Goal: Task Accomplishment & Management: Manage account settings

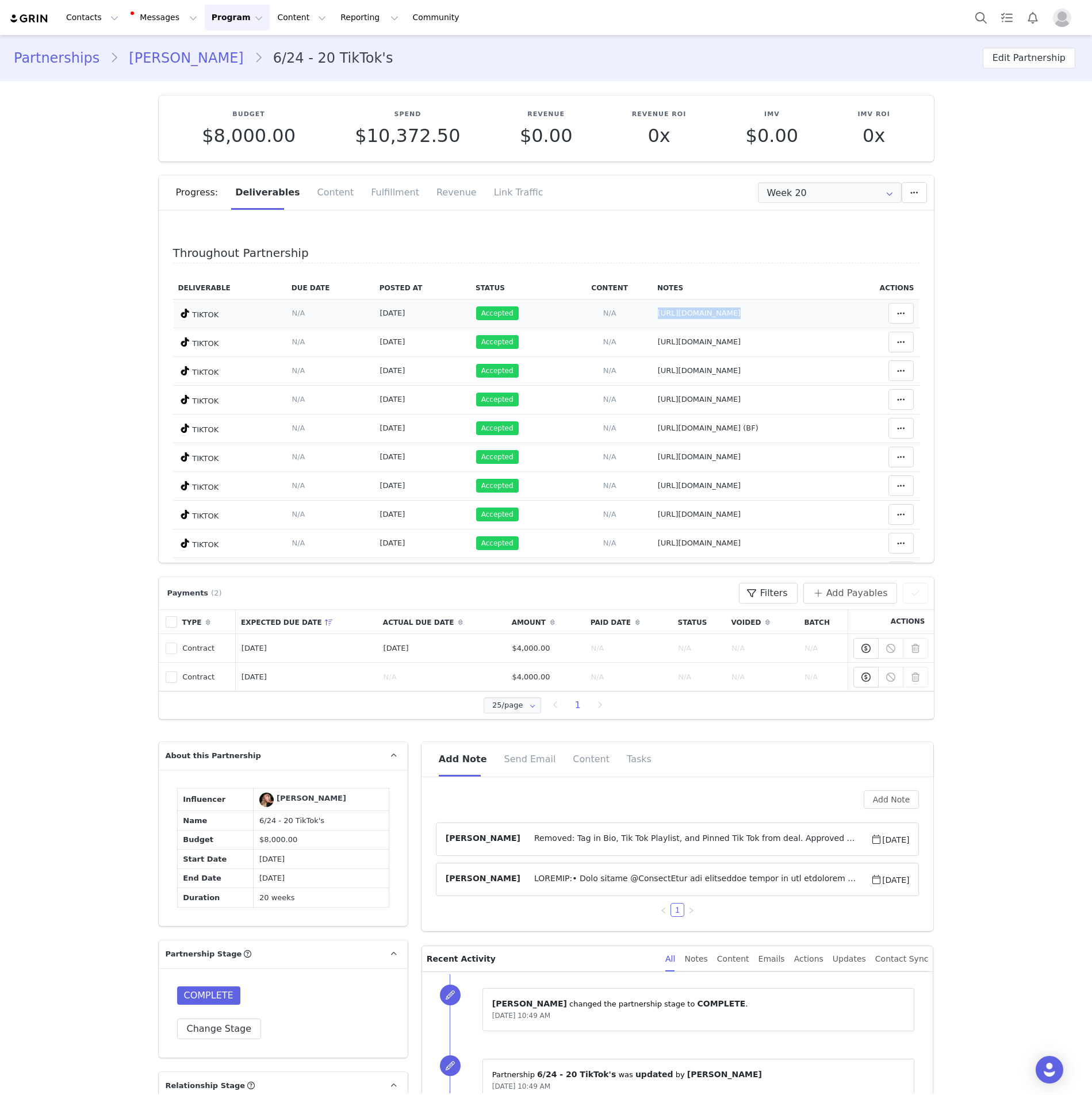
drag, startPoint x: 833, startPoint y: 309, endPoint x: 594, endPoint y: 315, distance: 239.1
click at [594, 315] on tr "TIKTOK Deliverable Due Date Set the date you expect this content to go live. Sa…" at bounding box center [546, 313] width 747 height 29
drag, startPoint x: 836, startPoint y: 343, endPoint x: 590, endPoint y: 352, distance: 246.2
click at [590, 352] on tr "TIKTOK Deliverable Due Date Set the date you expect this content to go live. Sa…" at bounding box center [546, 342] width 747 height 29
drag, startPoint x: 839, startPoint y: 373, endPoint x: 594, endPoint y: 378, distance: 245.1
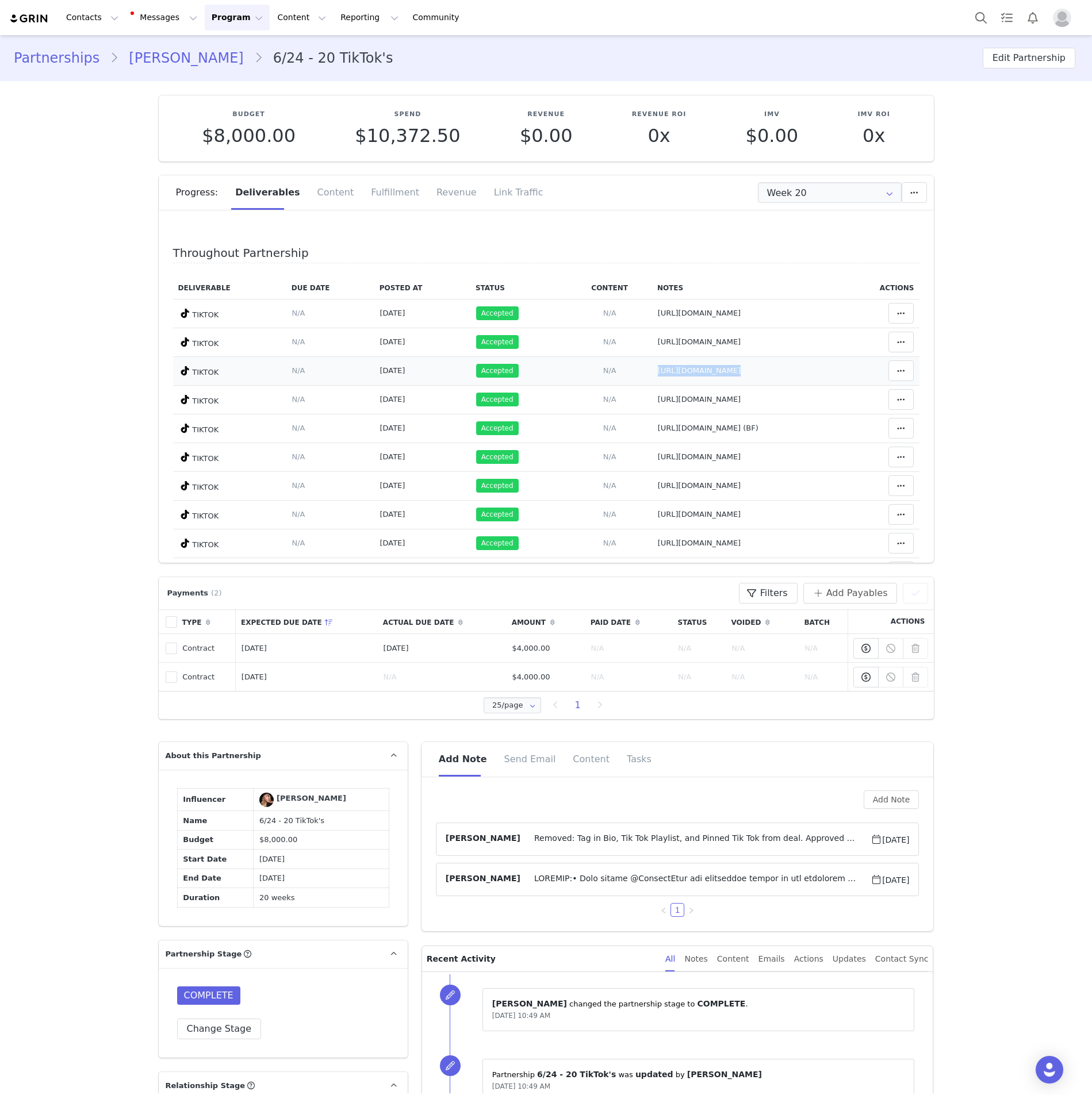
click at [581, 379] on tr "TIKTOK Deliverable Due Date Set the date you expect this content to go live. Sa…" at bounding box center [546, 371] width 747 height 29
drag, startPoint x: 832, startPoint y: 396, endPoint x: 581, endPoint y: 407, distance: 251.2
click at [581, 407] on tr "TIKTOK Deliverable Due Date Set the date you expect this content to go live. Sa…" at bounding box center [546, 400] width 747 height 29
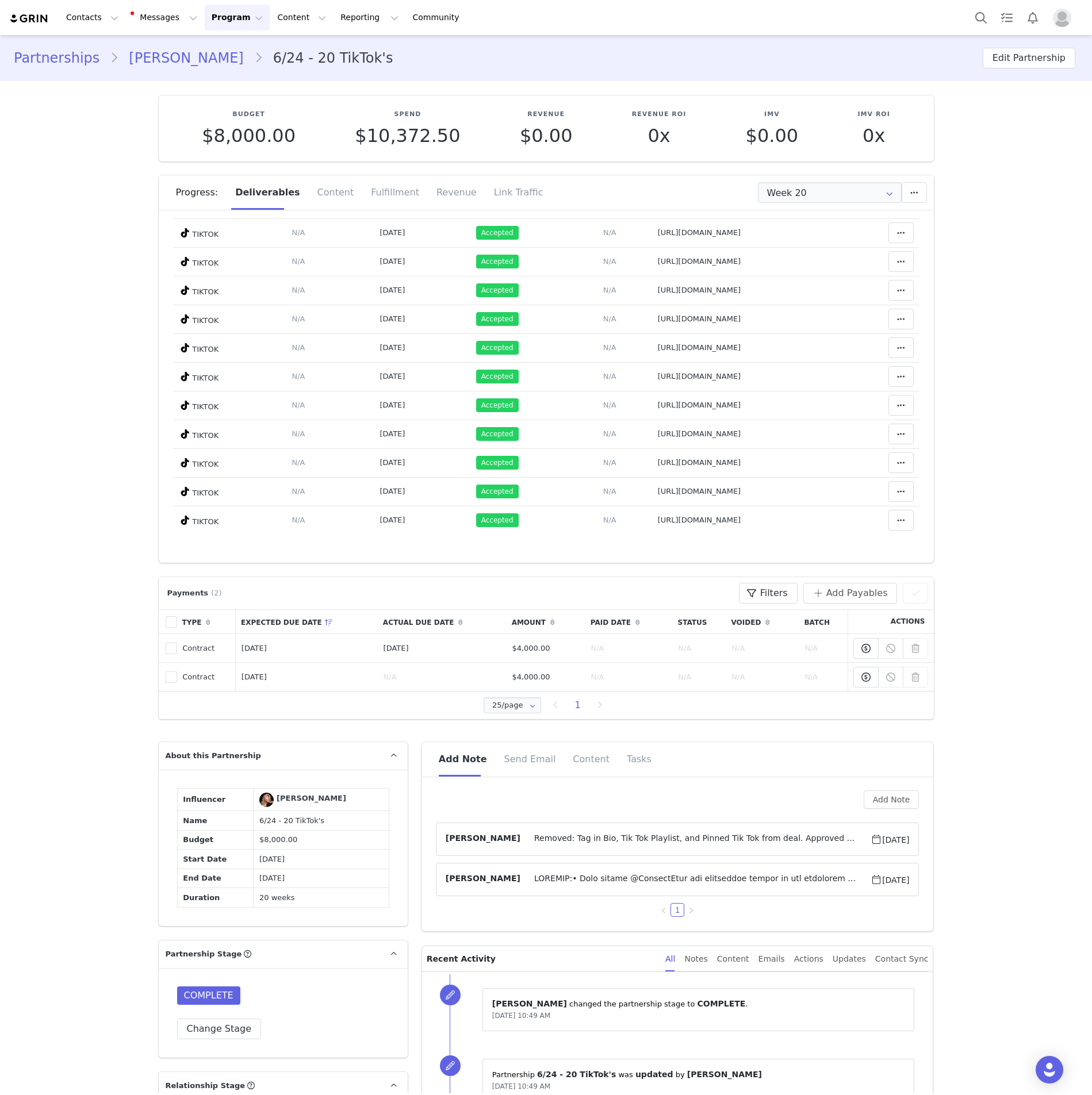
scroll to position [175, 0]
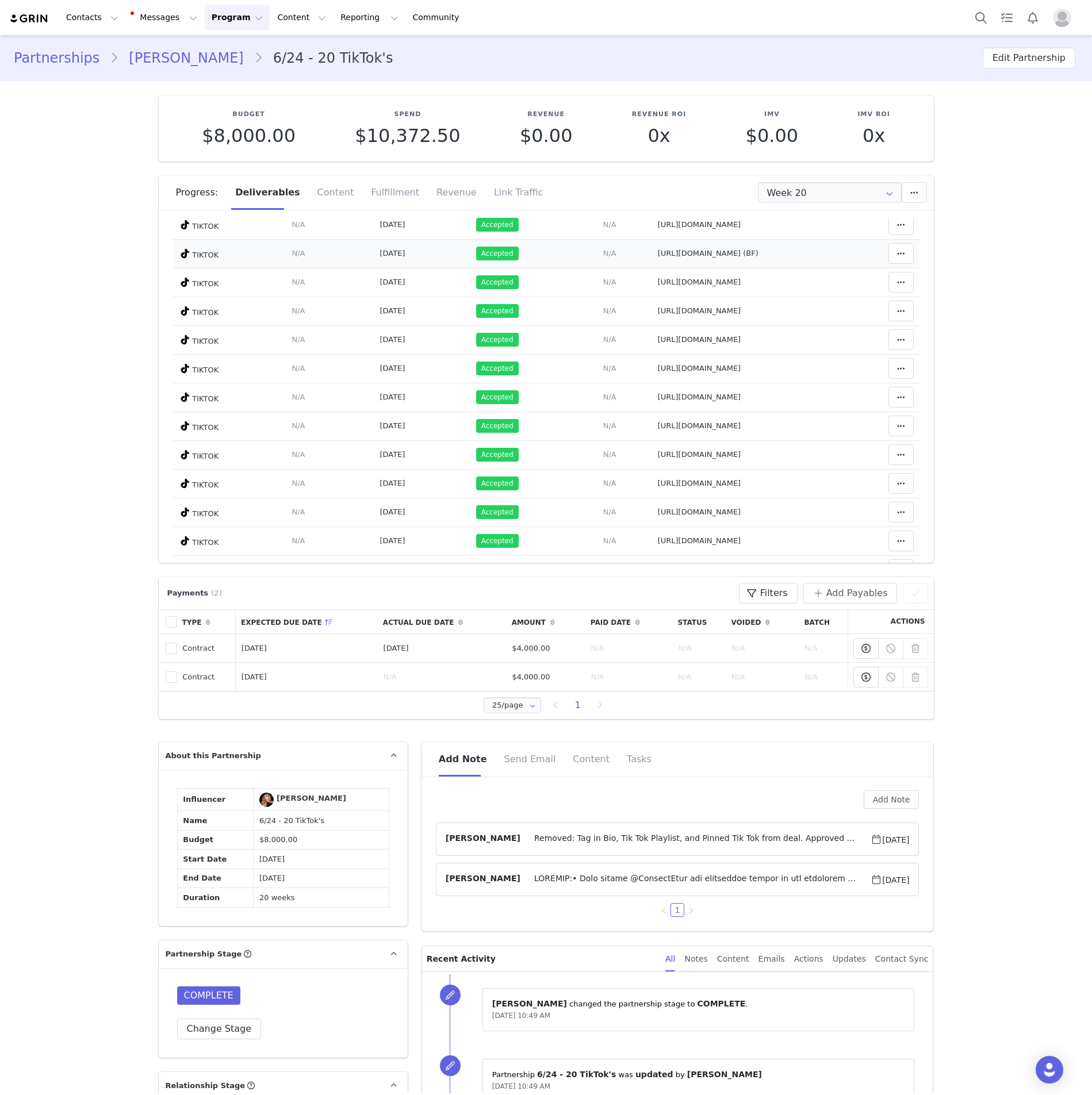
click at [652, 266] on td "Notes Save Cancel [URL][DOMAIN_NAME] (BF)" at bounding box center [745, 254] width 187 height 29
drag, startPoint x: 825, startPoint y: 284, endPoint x: 582, endPoint y: 292, distance: 243.1
click at [582, 292] on tr "TIKTOK Deliverable Due Date Set the date you expect this content to go live. Sa…" at bounding box center [546, 282] width 747 height 29
drag, startPoint x: 826, startPoint y: 246, endPoint x: 596, endPoint y: 247, distance: 230.0
click at [578, 250] on tr "TIKTOK Deliverable Due Date Set the date you expect this content to go live. Sa…" at bounding box center [546, 254] width 747 height 29
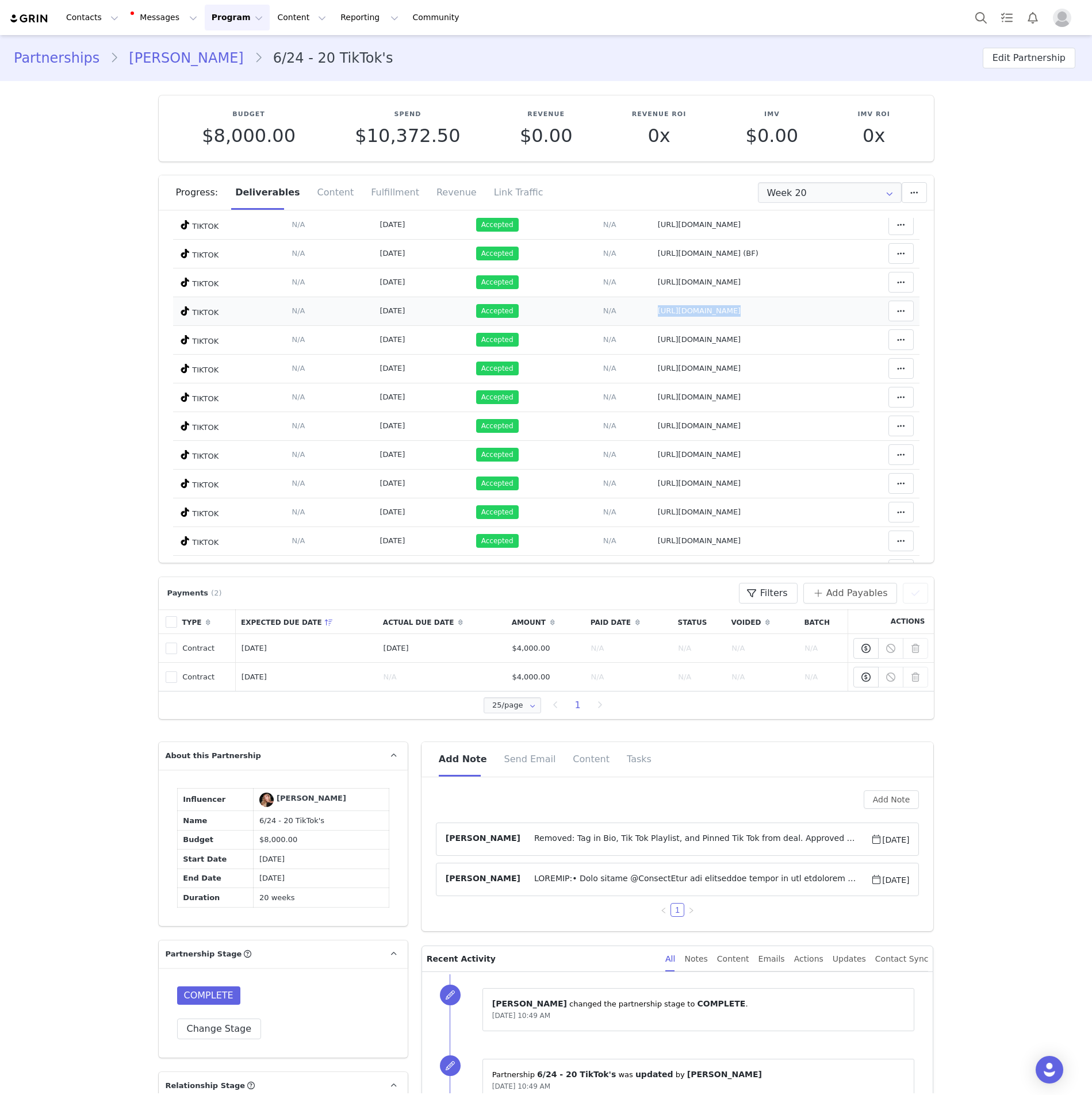
drag, startPoint x: 830, startPoint y: 318, endPoint x: 594, endPoint y: 302, distance: 236.5
click at [571, 309] on tr "TIKTOK Deliverable Due Date Set the date you expect this content to go live. Sa…" at bounding box center [546, 311] width 747 height 29
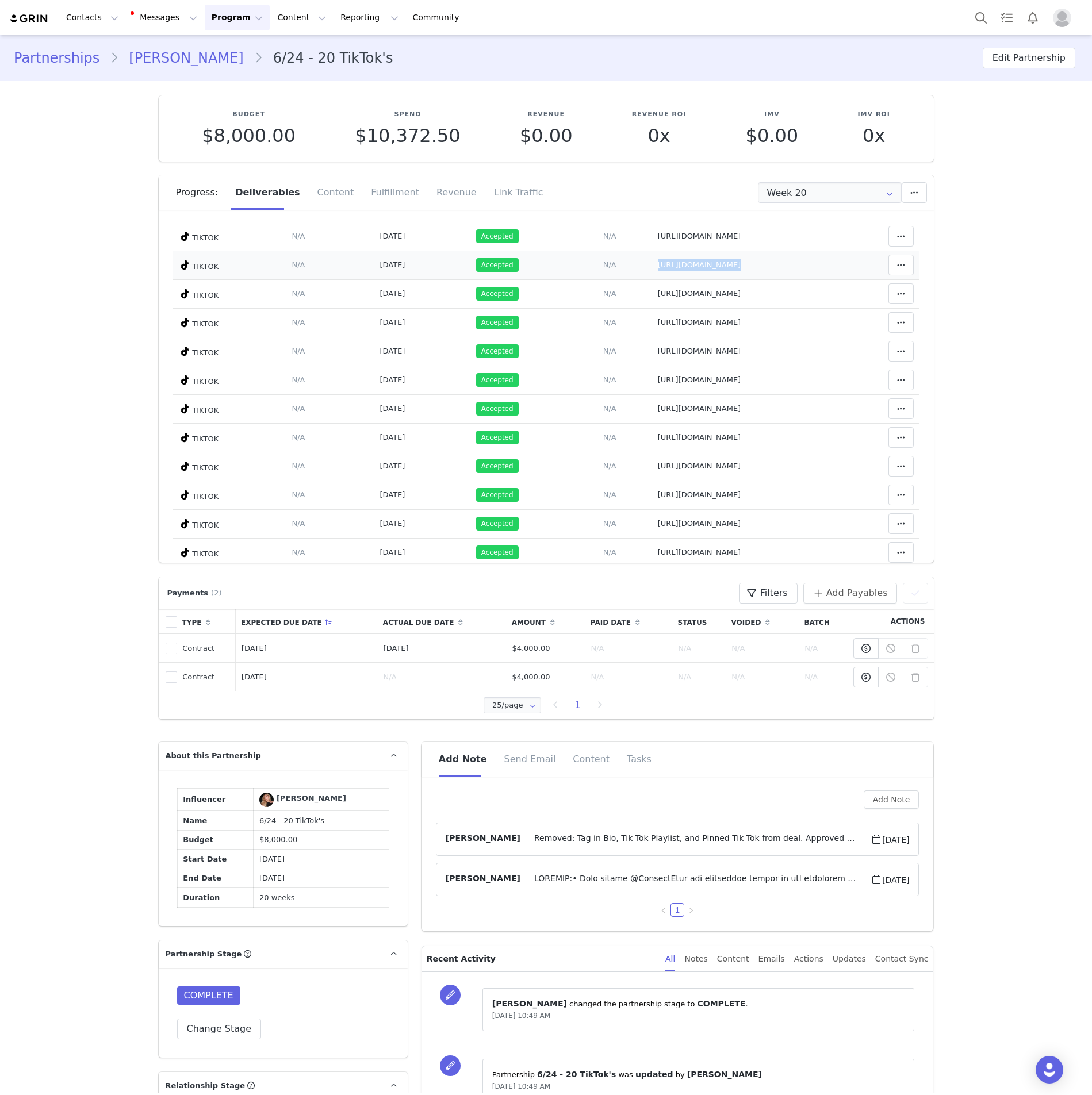
scroll to position [261, 0]
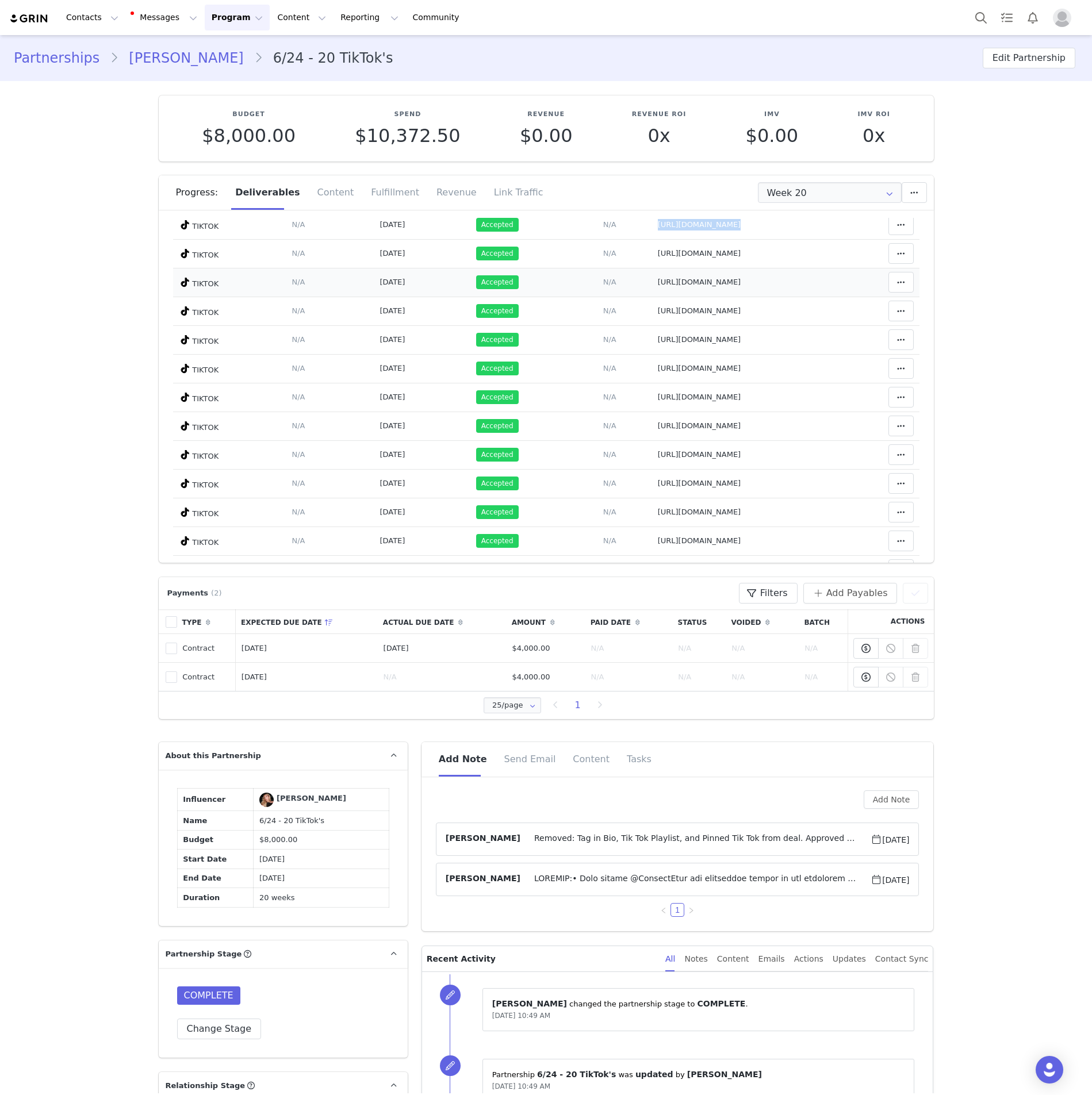
drag, startPoint x: 640, startPoint y: 297, endPoint x: 573, endPoint y: 286, distance: 67.9
click at [573, 286] on tr "TIKTOK Deliverable Due Date Set the date you expect this content to go live. Sa…" at bounding box center [546, 282] width 747 height 29
drag, startPoint x: 834, startPoint y: 374, endPoint x: 592, endPoint y: 378, distance: 242.0
click at [592, 378] on tr "TIKTOK Deliverable Due Date Set the date you expect this content to go live. Sa…" at bounding box center [546, 369] width 747 height 29
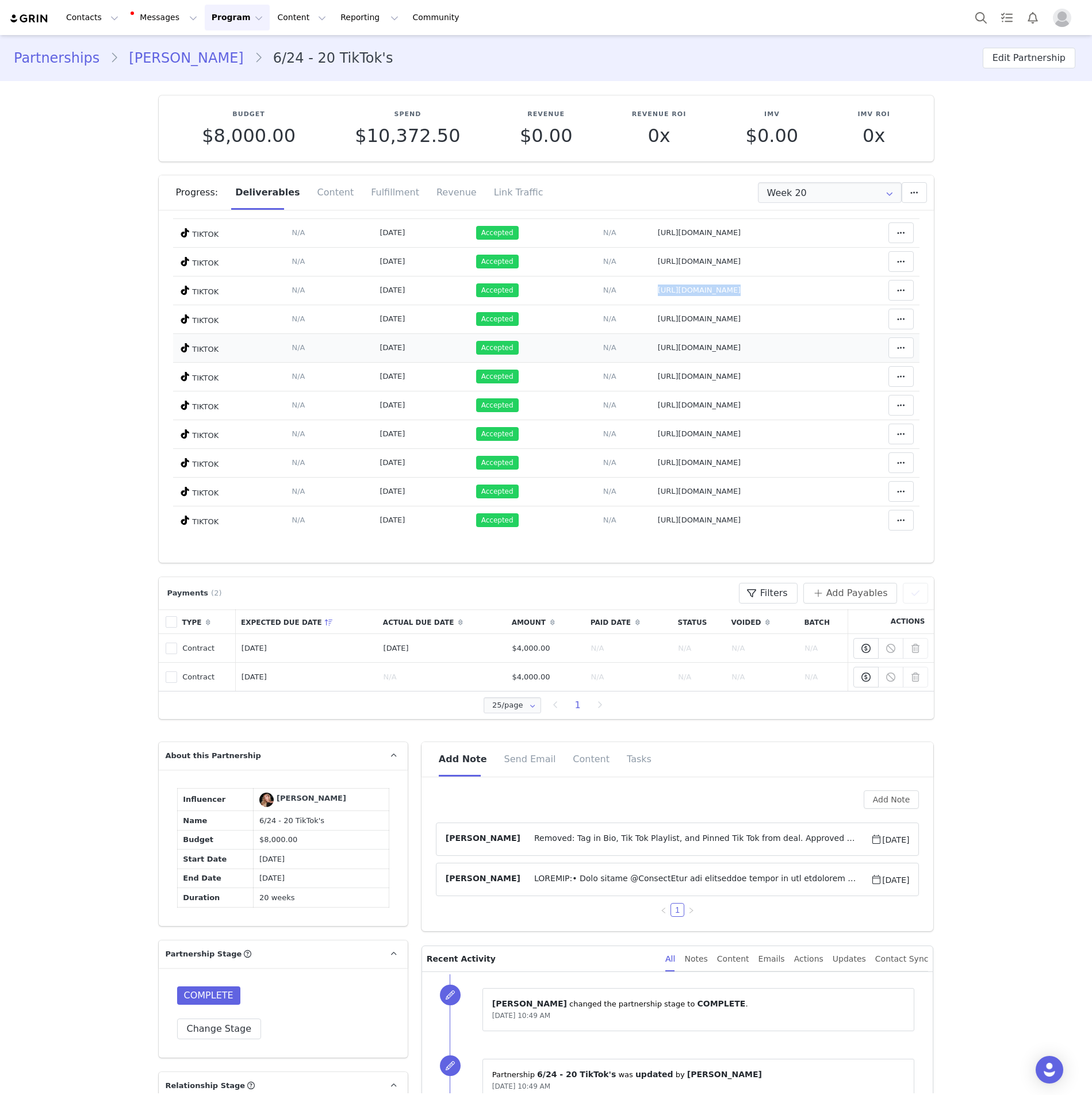
drag, startPoint x: 828, startPoint y: 349, endPoint x: 583, endPoint y: 347, distance: 245.0
click at [583, 347] on tr "TIKTOK Deliverable Due Date Set the date you expect this content to go live. Sa…" at bounding box center [546, 348] width 747 height 29
drag, startPoint x: 826, startPoint y: 402, endPoint x: 577, endPoint y: 402, distance: 249.0
click at [577, 402] on tr "TIKTOK Deliverable Due Date Set the date you expect this content to go live. Sa…" at bounding box center [546, 405] width 747 height 29
drag, startPoint x: 840, startPoint y: 457, endPoint x: 585, endPoint y: 466, distance: 255.2
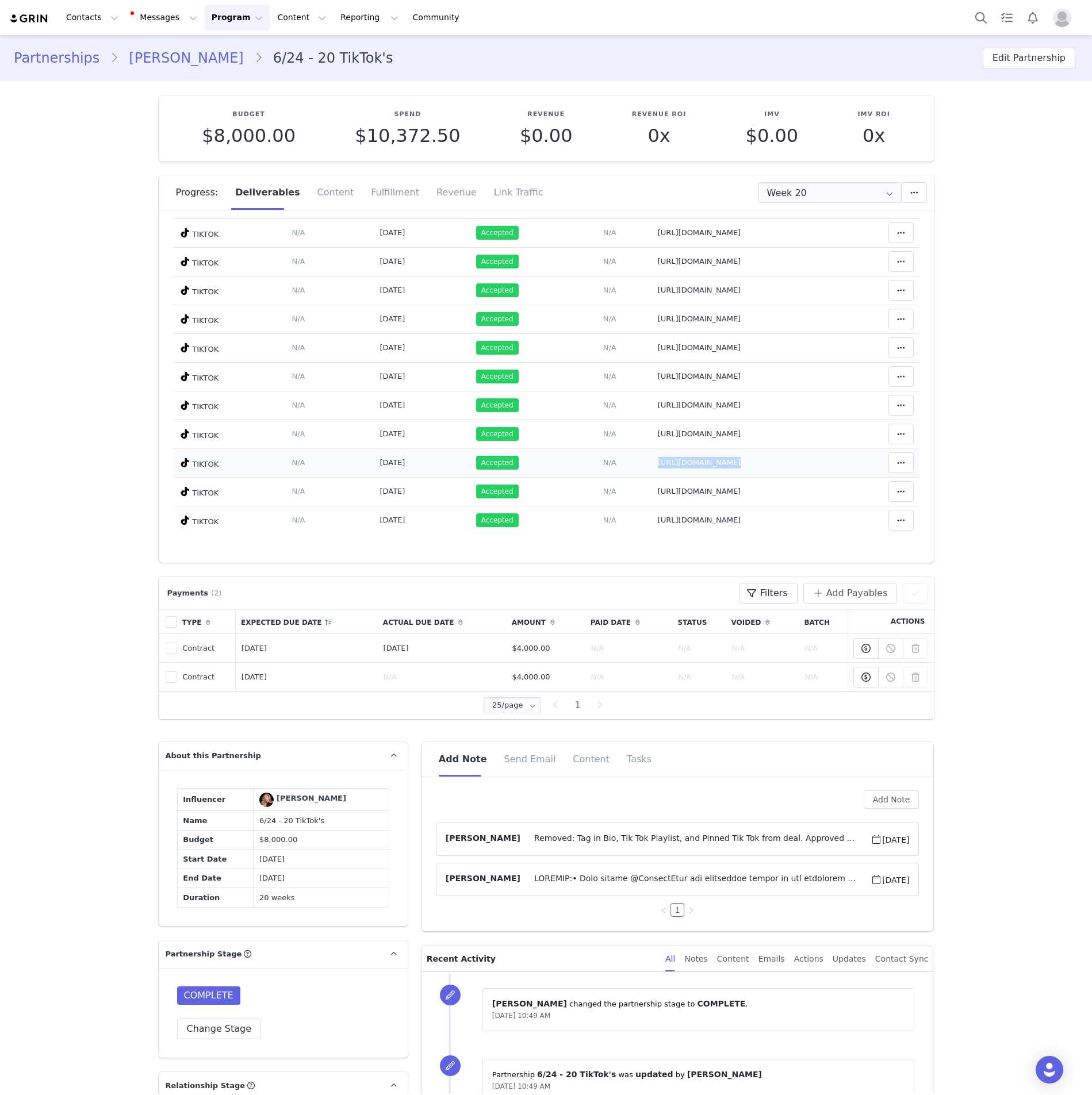
click at [585, 466] on tr "TIKTOK Deliverable Due Date Set the date you expect this content to go live. Sa…" at bounding box center [546, 463] width 747 height 29
drag, startPoint x: 699, startPoint y: 523, endPoint x: 583, endPoint y: 524, distance: 116.0
click at [583, 524] on tr "TIKTOK Deliverable Due Date Set the date you expect this content to go live. Sa…" at bounding box center [546, 520] width 747 height 29
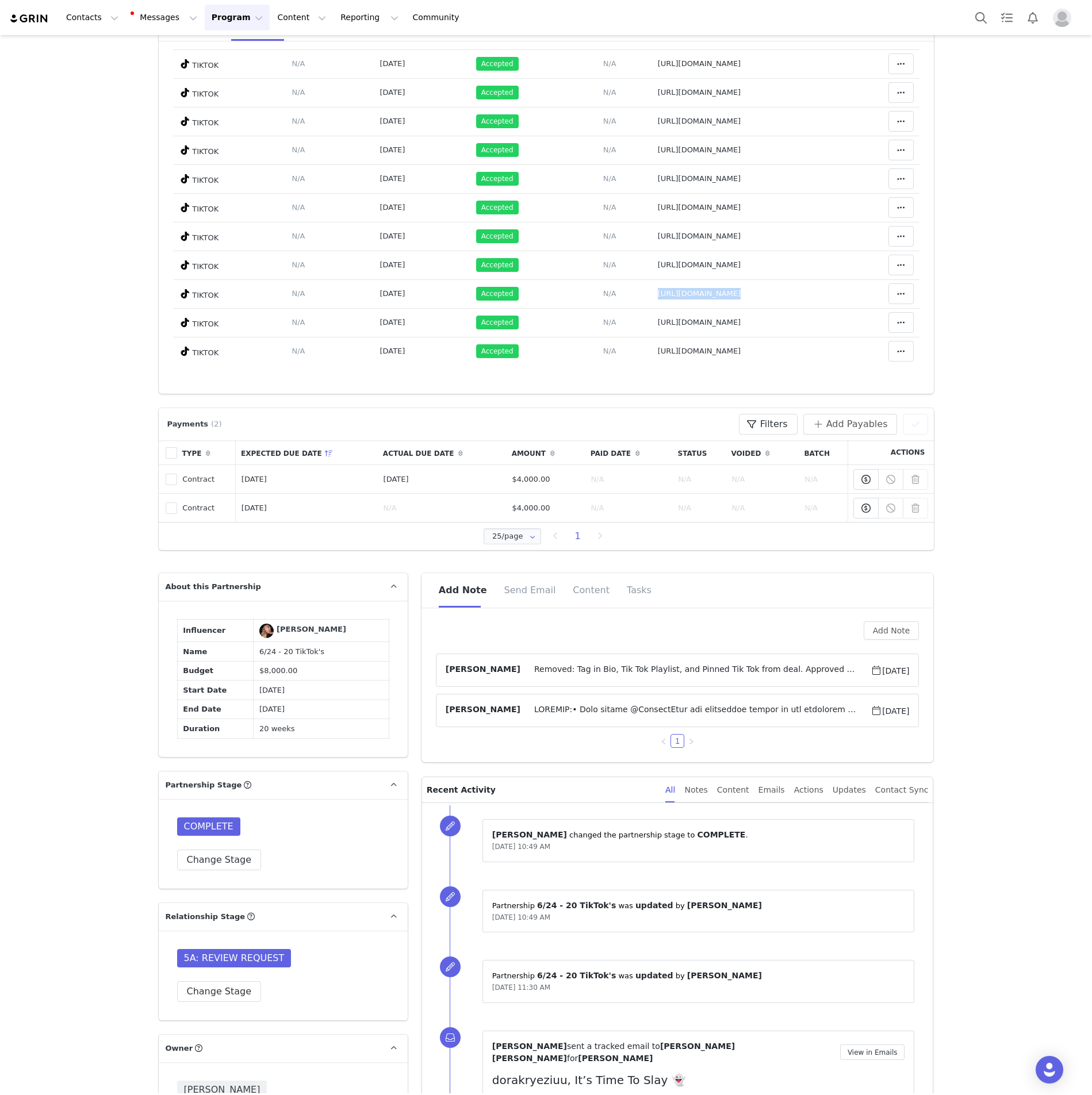
scroll to position [345, 0]
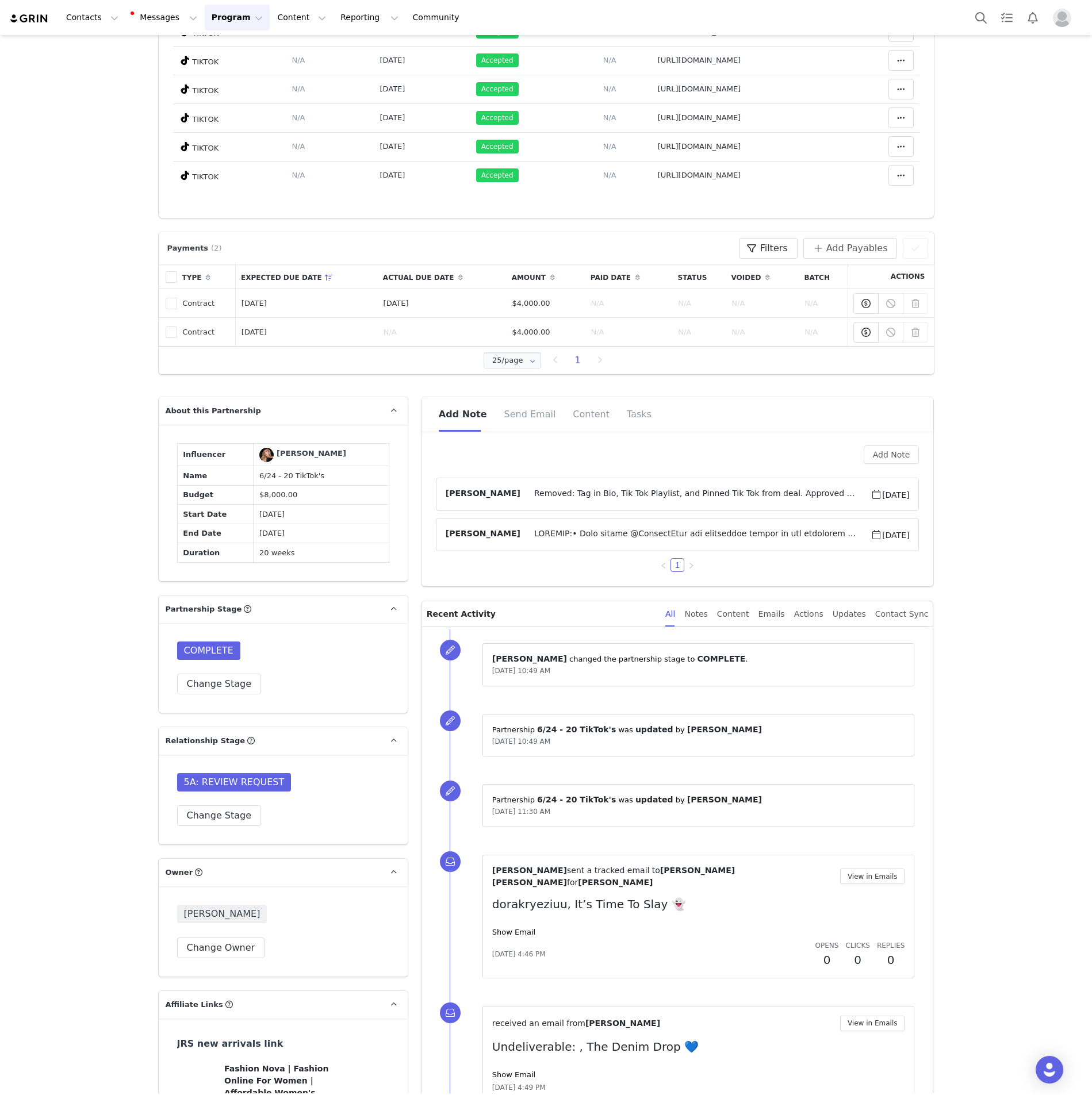
click at [631, 535] on span at bounding box center [695, 535] width 350 height 14
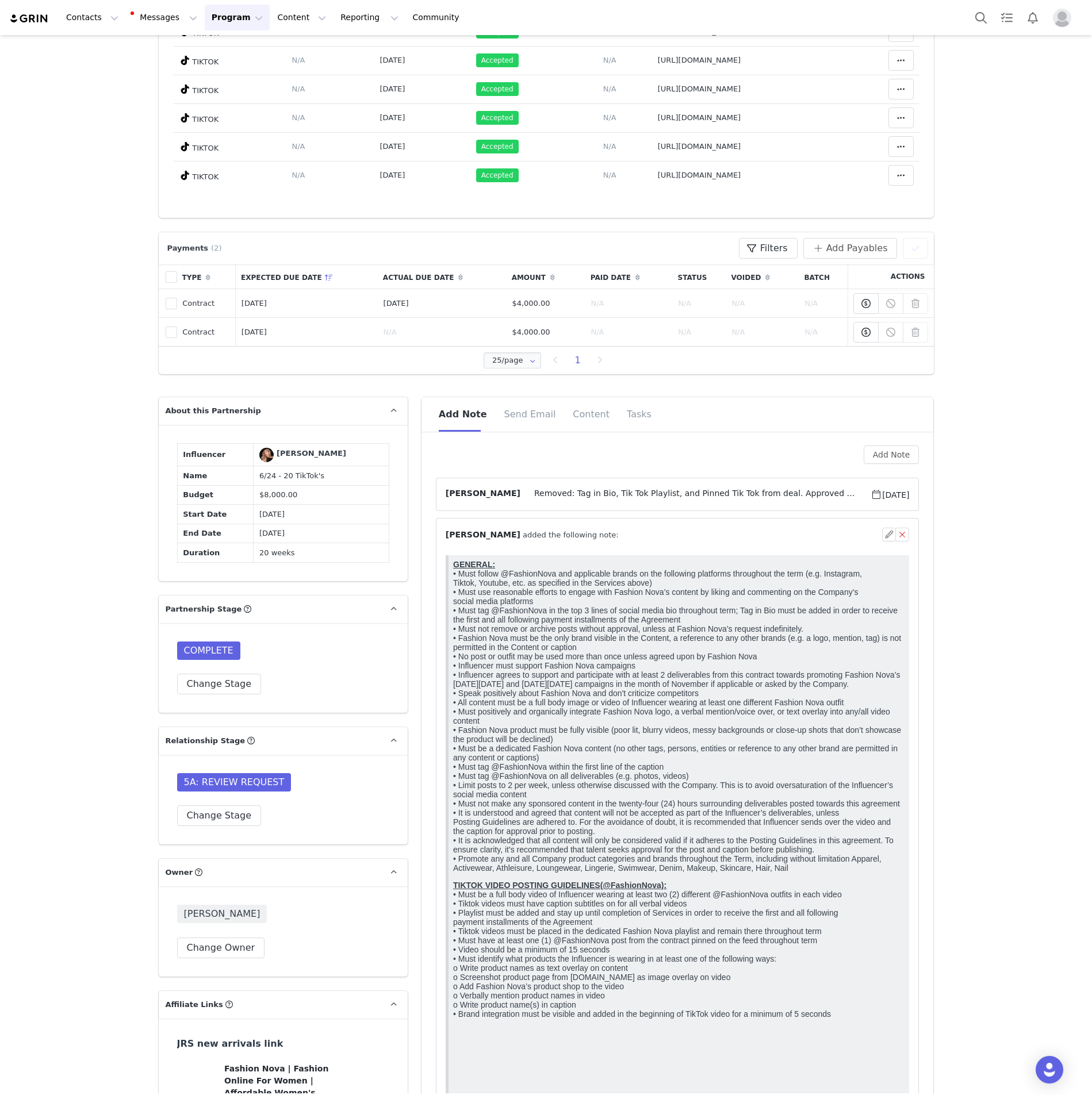
scroll to position [0, 0]
click at [532, 672] on p "GENERAL: • Must follow @FashionNova and applicable brands on the following plat…" at bounding box center [678, 716] width 452 height 313
click at [659, 490] on span "Removed: Tag in Bio, Tik Tok Playlist, and Pinned Tik Tok from deal. Approved b…" at bounding box center [695, 495] width 350 height 14
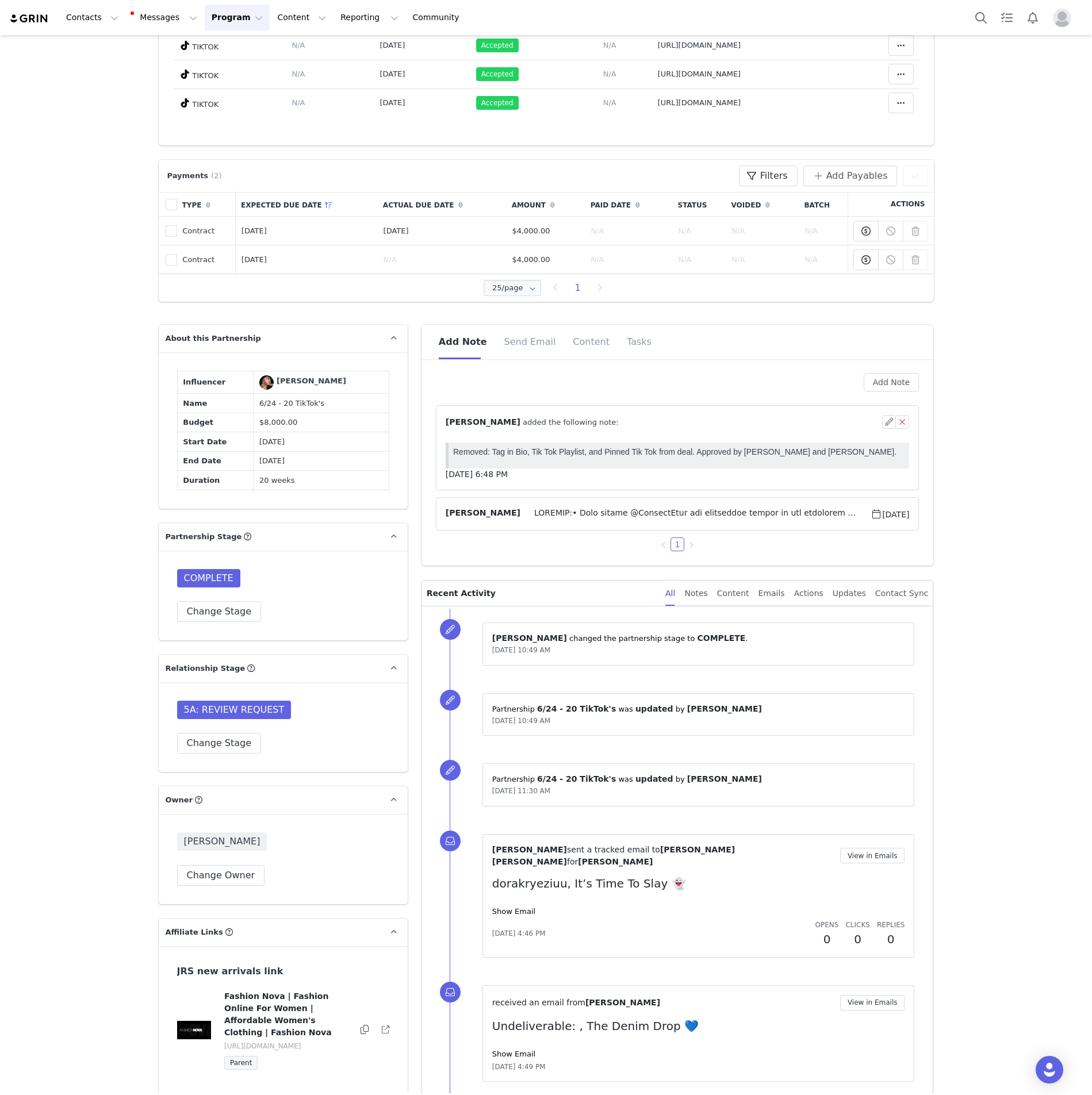
scroll to position [107, 0]
